Goal: Information Seeking & Learning: Learn about a topic

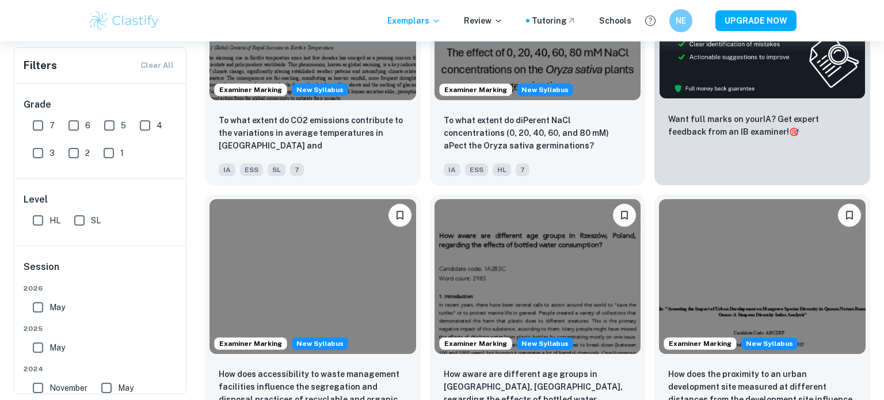
scroll to position [428, 0]
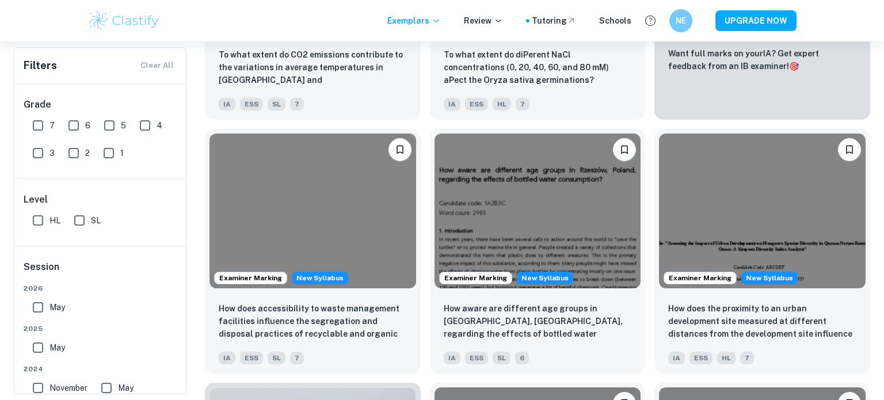
click at [36, 133] on input "7" at bounding box center [37, 125] width 23 height 23
checkbox input "true"
click at [77, 125] on input "6" at bounding box center [73, 125] width 23 height 23
checkbox input "true"
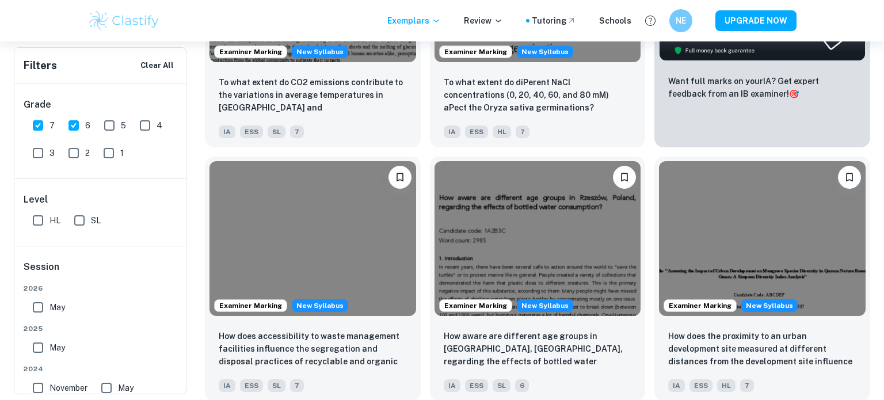
click at [39, 351] on input "May" at bounding box center [37, 347] width 23 height 23
checkbox input "true"
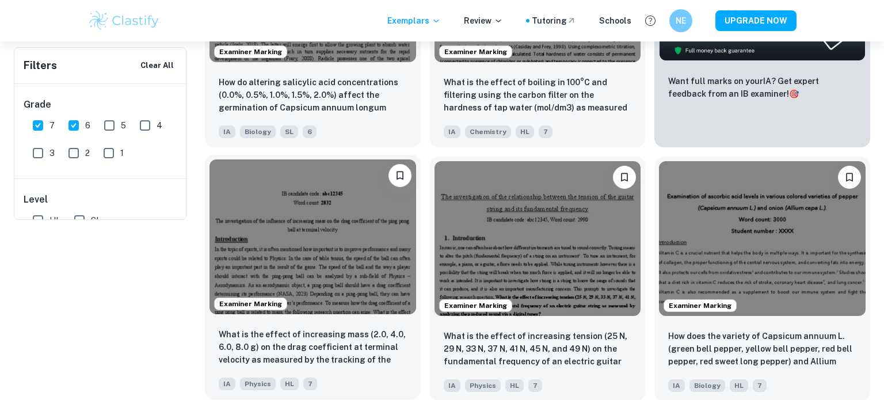
scroll to position [0, 0]
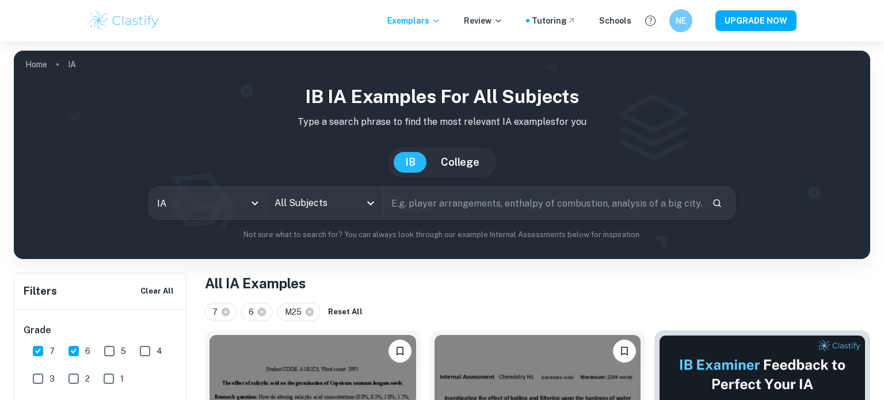
click at [439, 200] on input "text" at bounding box center [542, 203] width 319 height 32
click at [368, 211] on div "All Subjects" at bounding box center [324, 203] width 116 height 32
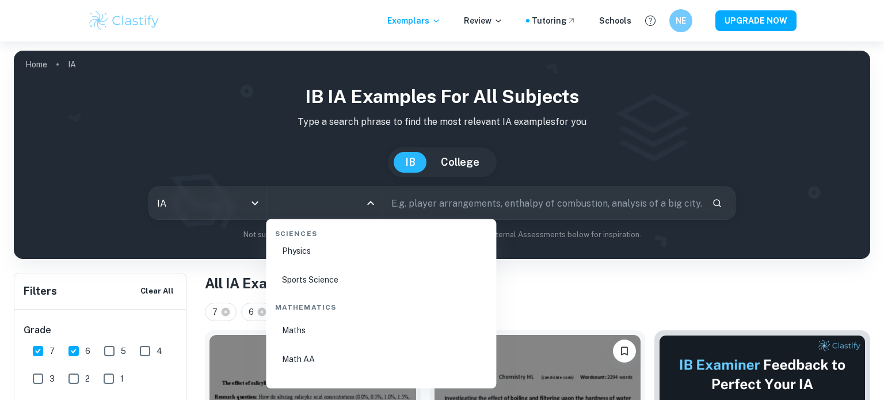
scroll to position [1915, 0]
click at [320, 327] on li "Maths" at bounding box center [381, 332] width 221 height 26
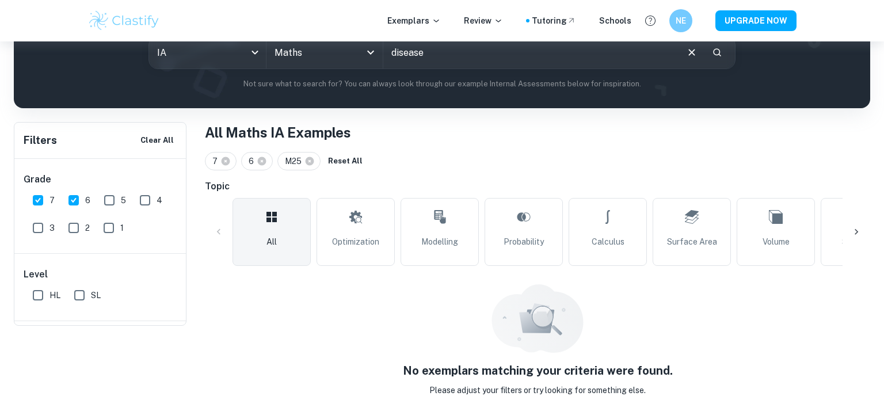
scroll to position [74, 0]
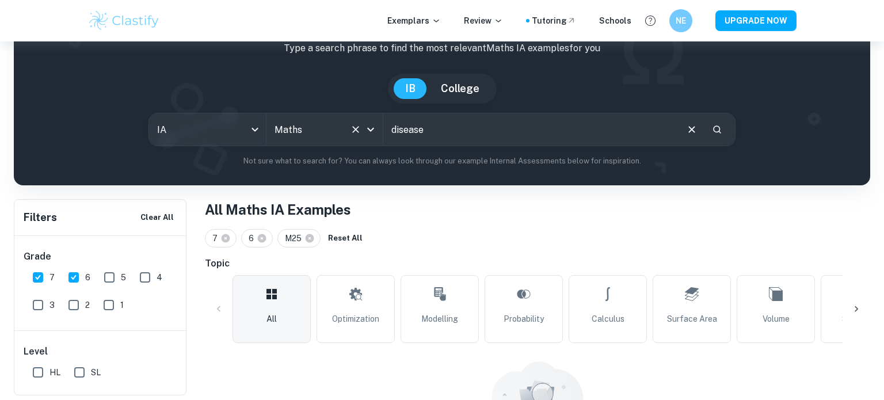
type input "disease"
click at [313, 132] on input "Maths" at bounding box center [309, 130] width 74 height 22
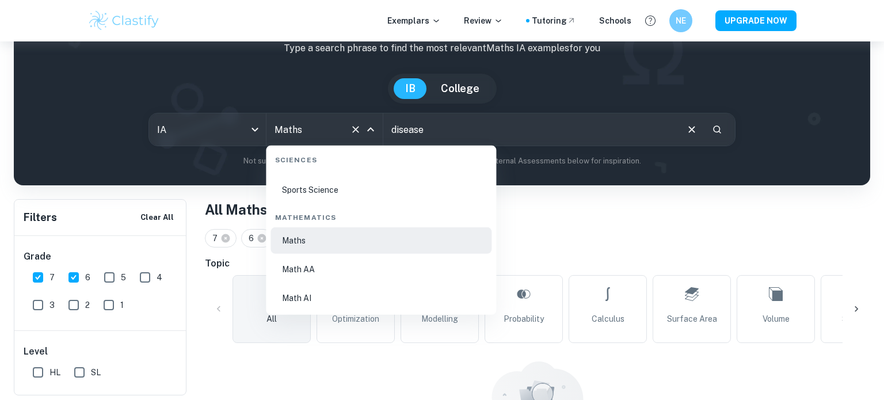
scroll to position [1943, 0]
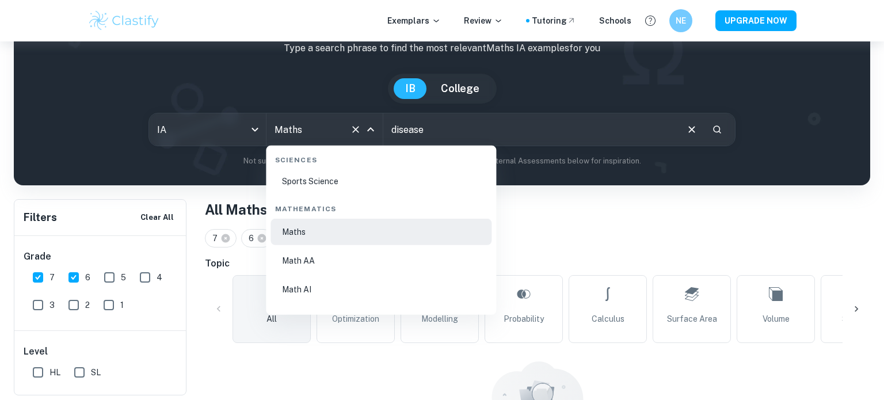
click at [307, 285] on li "Math AI" at bounding box center [381, 289] width 221 height 26
type input "Math AI"
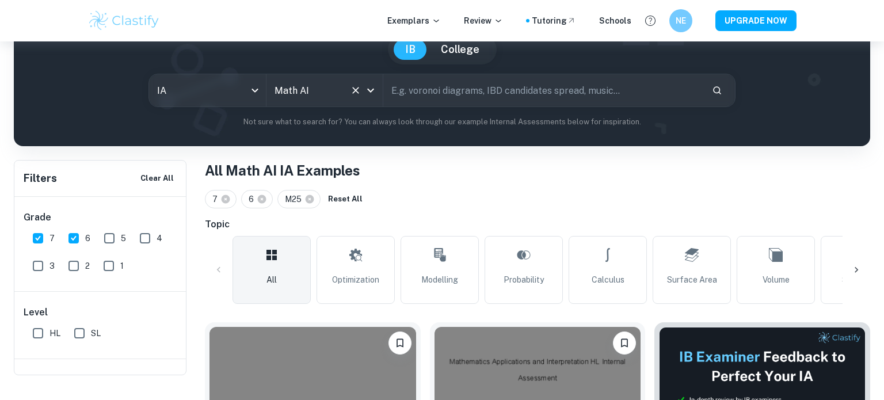
scroll to position [74, 0]
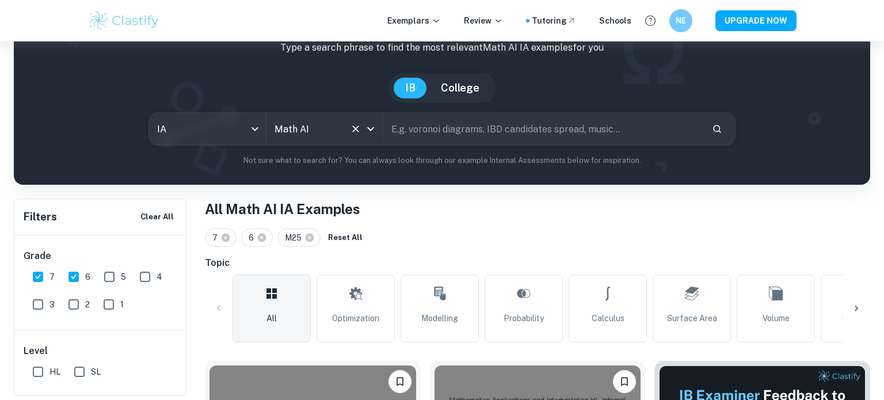
click at [326, 139] on input "Math AI" at bounding box center [309, 129] width 74 height 22
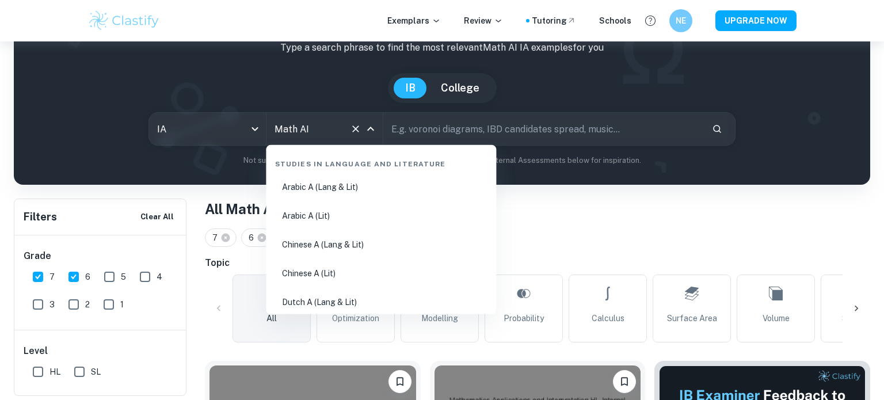
scroll to position [1934, 0]
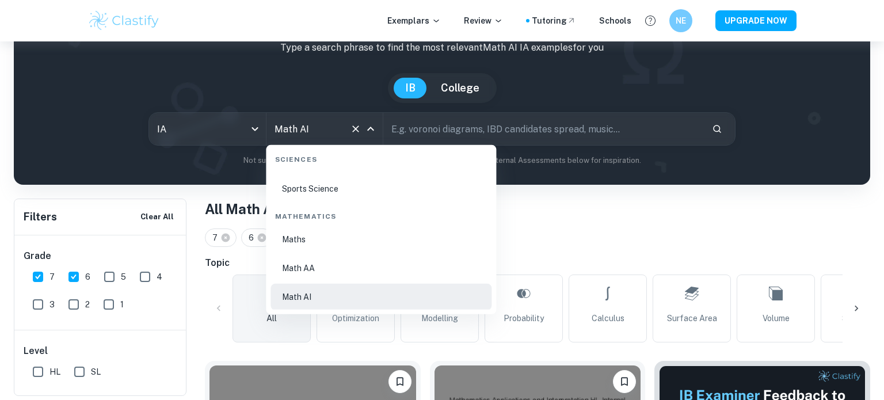
click at [329, 275] on li "Math AA" at bounding box center [381, 268] width 221 height 26
type input "Math AA"
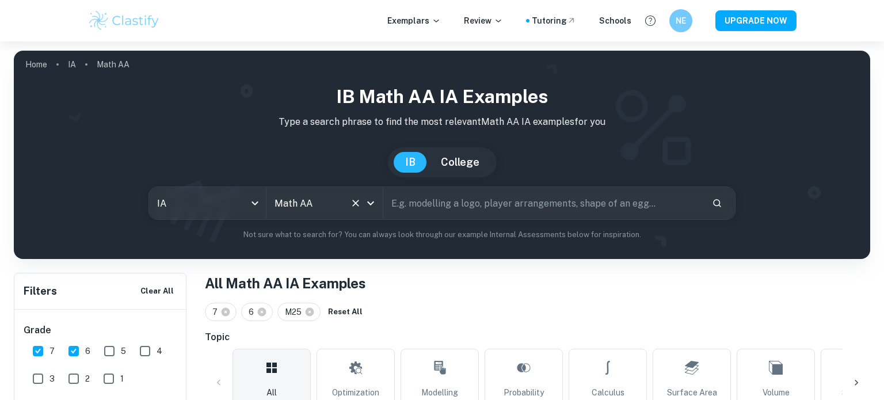
click at [450, 208] on input "text" at bounding box center [542, 203] width 319 height 32
type input "disease"
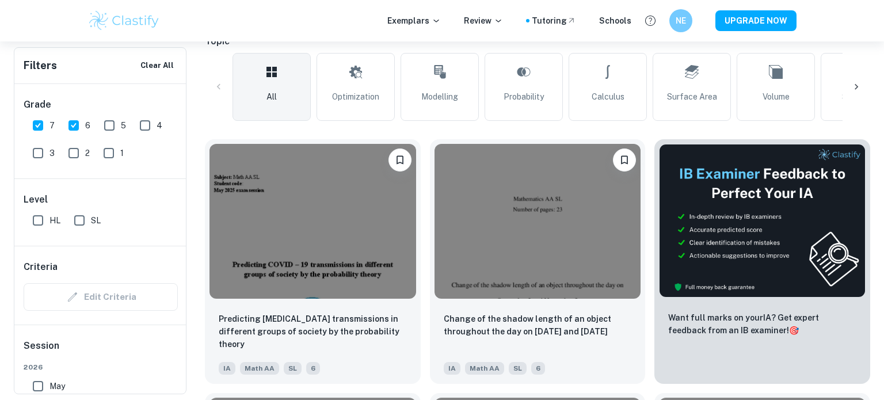
scroll to position [90, 0]
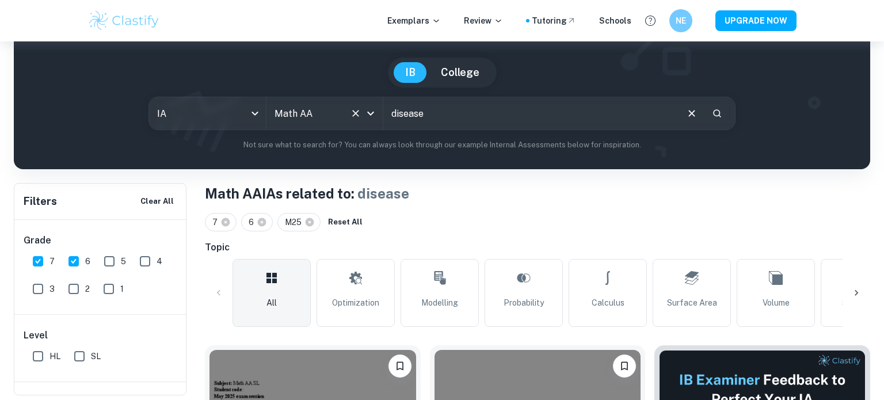
click at [312, 109] on input "Math AA" at bounding box center [309, 113] width 74 height 22
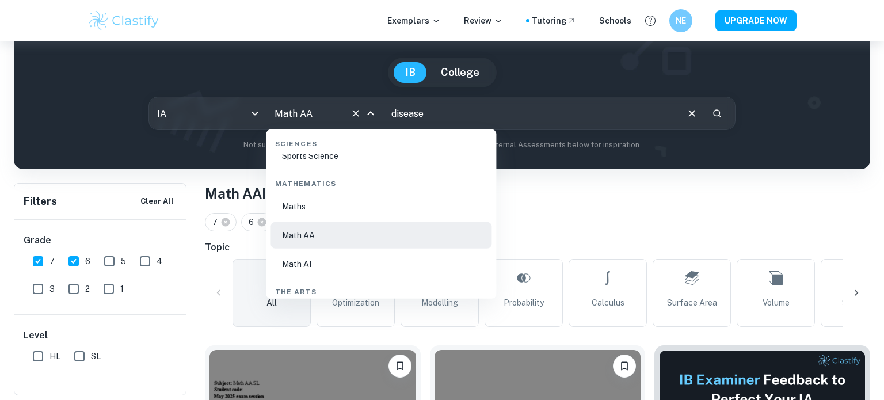
scroll to position [1952, 0]
click at [307, 277] on div "The Arts" at bounding box center [381, 289] width 221 height 24
click at [313, 266] on li "Math AI" at bounding box center [381, 263] width 221 height 26
type input "Math AI"
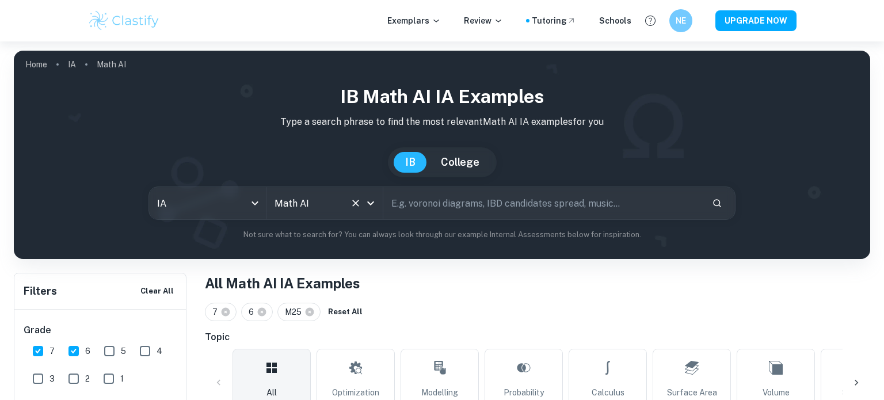
click at [406, 208] on input "text" at bounding box center [542, 203] width 319 height 32
type input "disease"
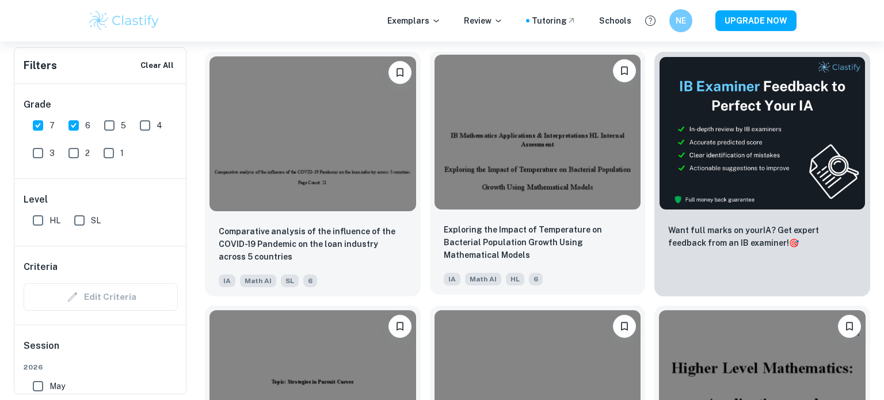
scroll to position [384, 0]
